Goal: Find specific page/section: Find specific page/section

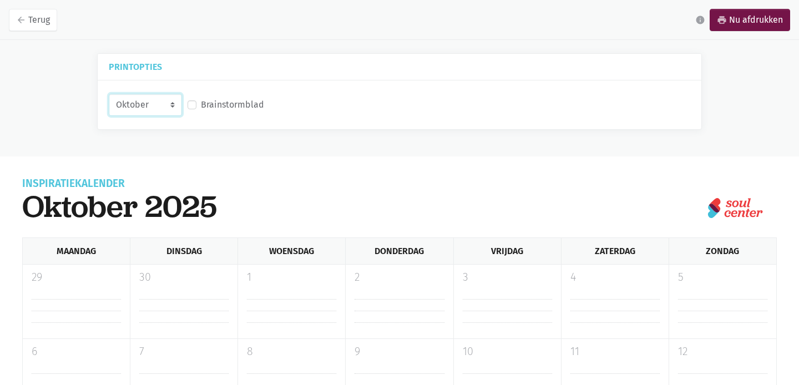
click at [172, 101] on select "Oktober November December Januari 2026" at bounding box center [145, 105] width 73 height 22
click at [109, 94] on select "Oktober November December Januari 2026" at bounding box center [145, 105] width 73 height 22
click at [173, 107] on select "Oktober November December Januari 2026" at bounding box center [145, 105] width 73 height 22
select select "12-2025"
click at [109, 94] on select "Oktober November December Januari 2026" at bounding box center [145, 105] width 73 height 22
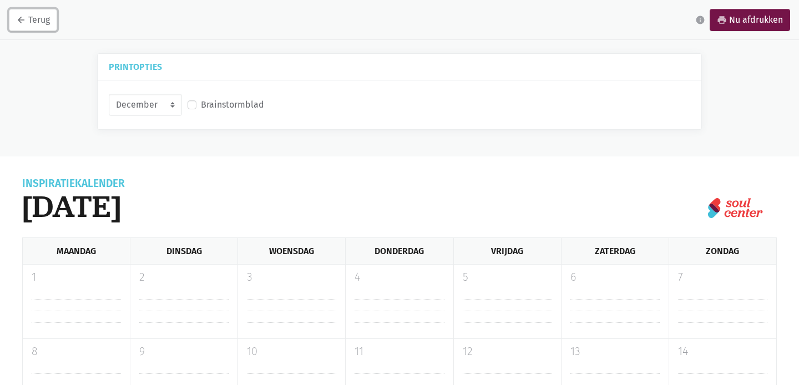
click at [24, 12] on link "arrow_back Terug" at bounding box center [33, 20] width 48 height 22
